Goal: Information Seeking & Learning: Check status

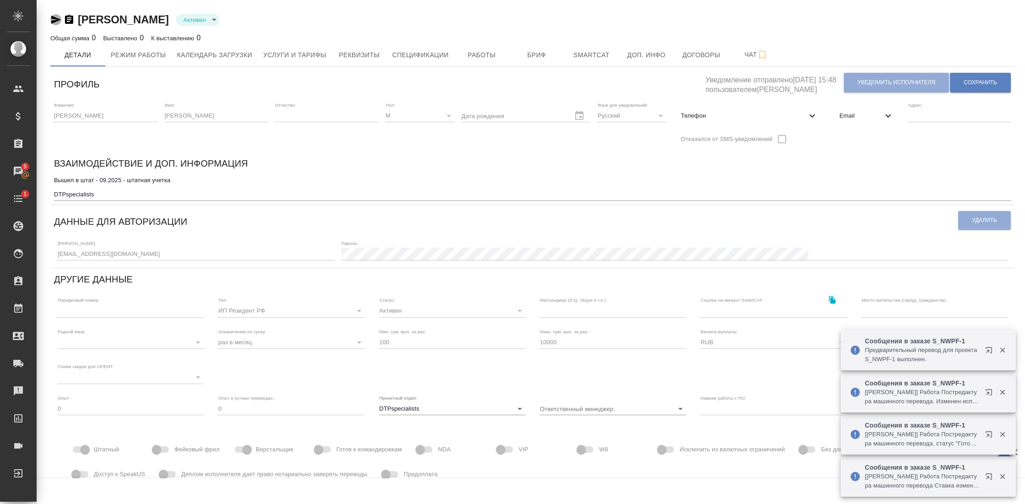
click at [51, 22] on icon "button" at bounding box center [55, 19] width 11 height 11
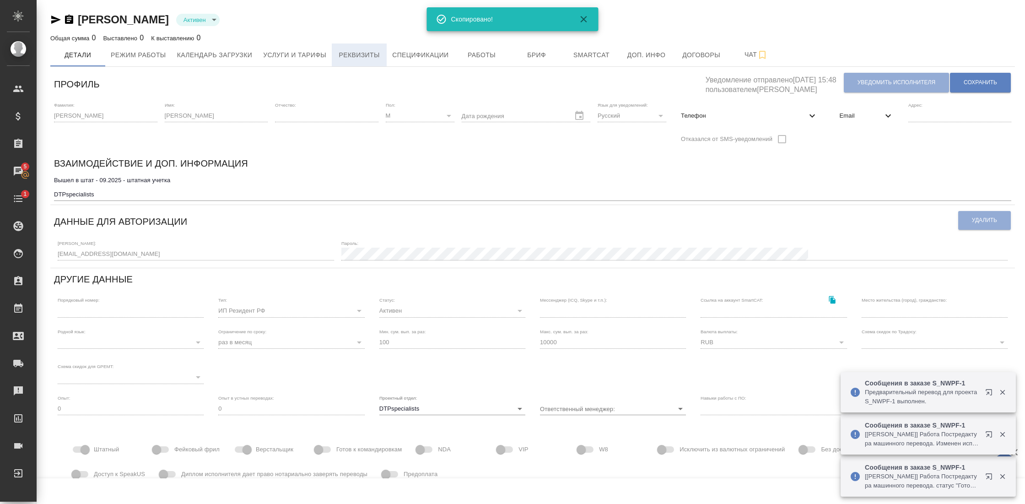
click at [373, 51] on span "Реквизиты" at bounding box center [359, 54] width 44 height 11
select select "10"
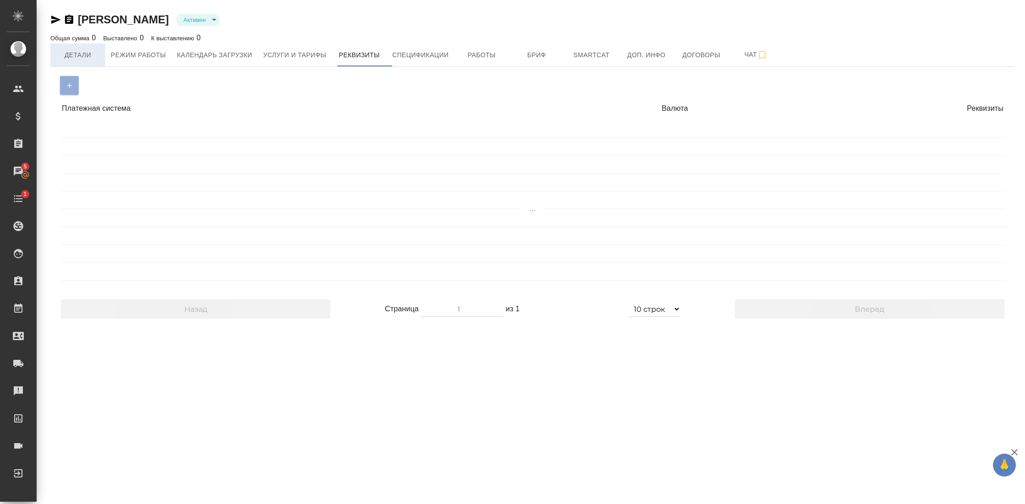
click at [77, 52] on span "Детали" at bounding box center [78, 54] width 44 height 11
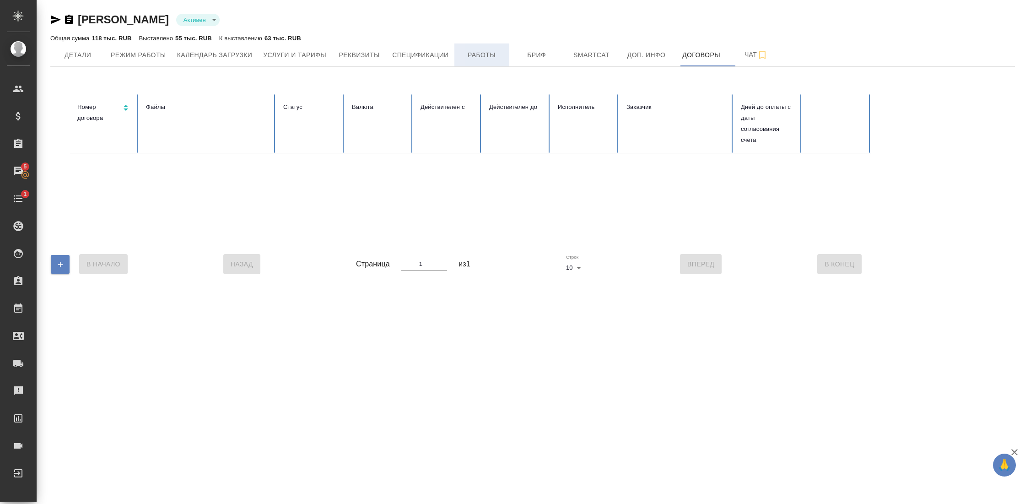
click at [493, 55] on span "Работы" at bounding box center [482, 54] width 44 height 11
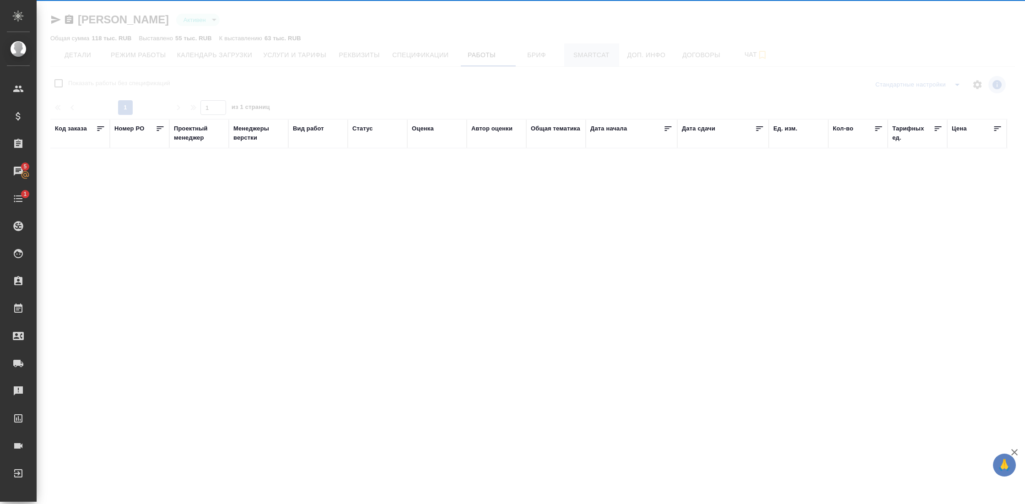
checkbox input "false"
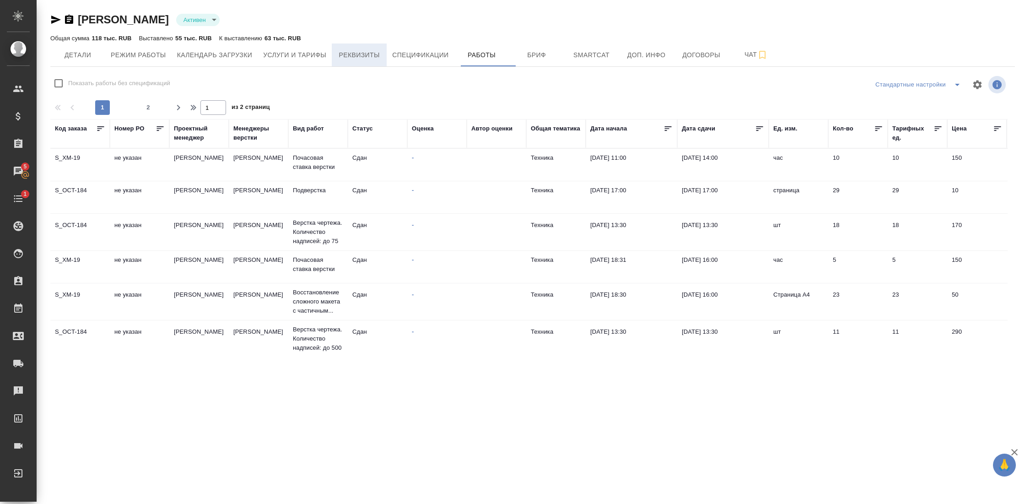
click at [374, 59] on span "Реквизиты" at bounding box center [359, 54] width 44 height 11
select select "10"
click at [355, 60] on button "Реквизиты" at bounding box center [359, 54] width 55 height 23
select select "10"
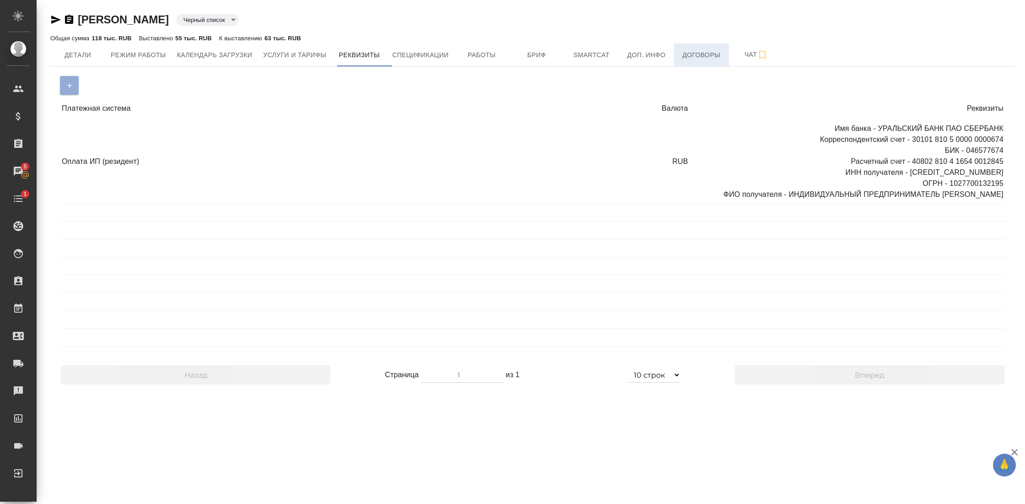
click at [704, 55] on span "Договоры" at bounding box center [702, 54] width 44 height 11
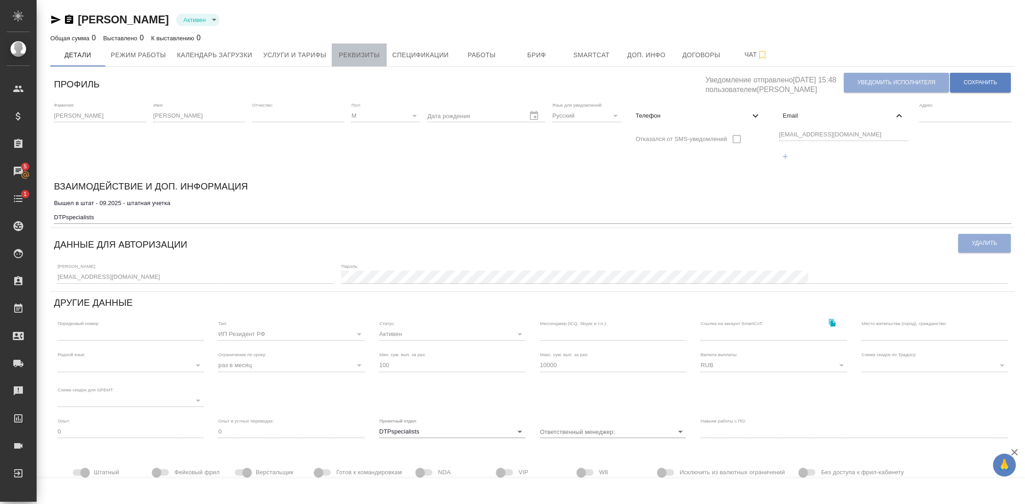
click at [365, 50] on span "Реквизиты" at bounding box center [359, 54] width 44 height 11
select select "10"
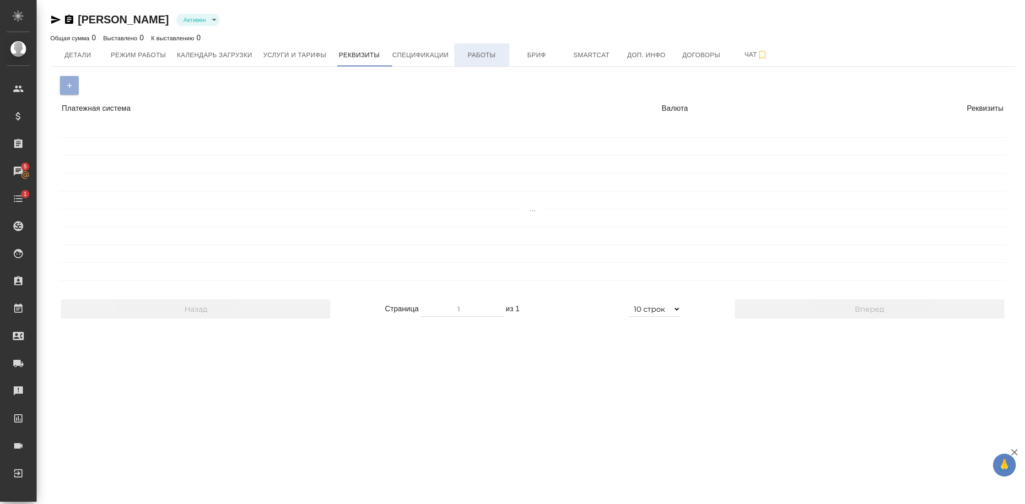
click at [482, 56] on span "Работы" at bounding box center [482, 54] width 44 height 11
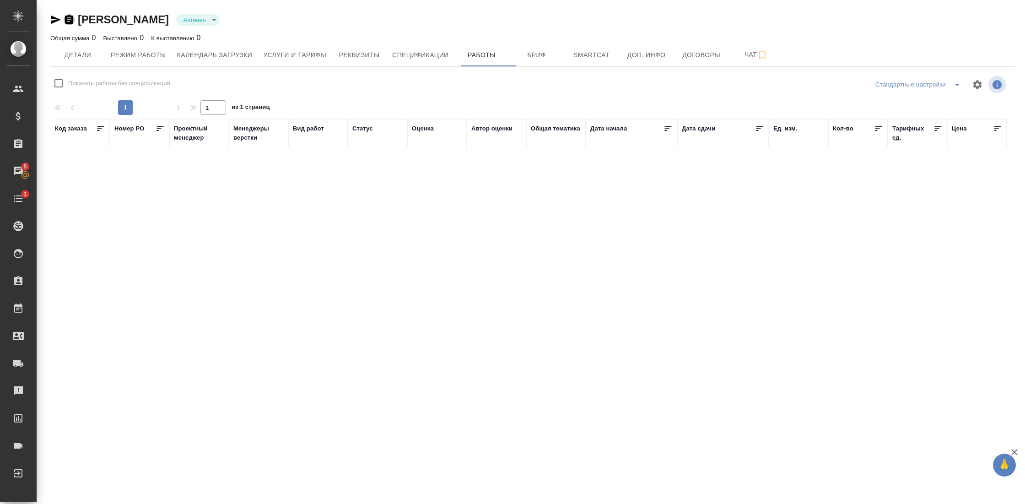
click at [71, 19] on icon "button" at bounding box center [69, 19] width 11 height 11
